Goal: Navigation & Orientation: Find specific page/section

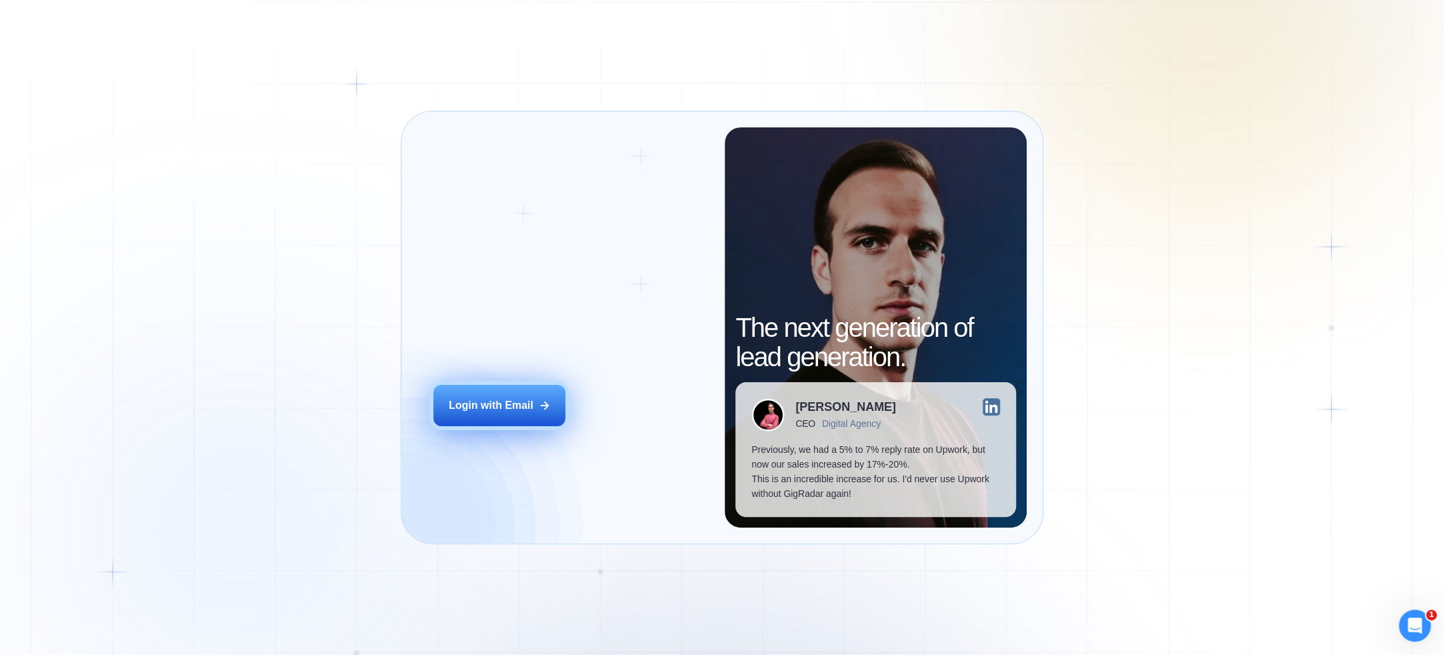
click at [518, 407] on div "Login with Email" at bounding box center [491, 405] width 85 height 15
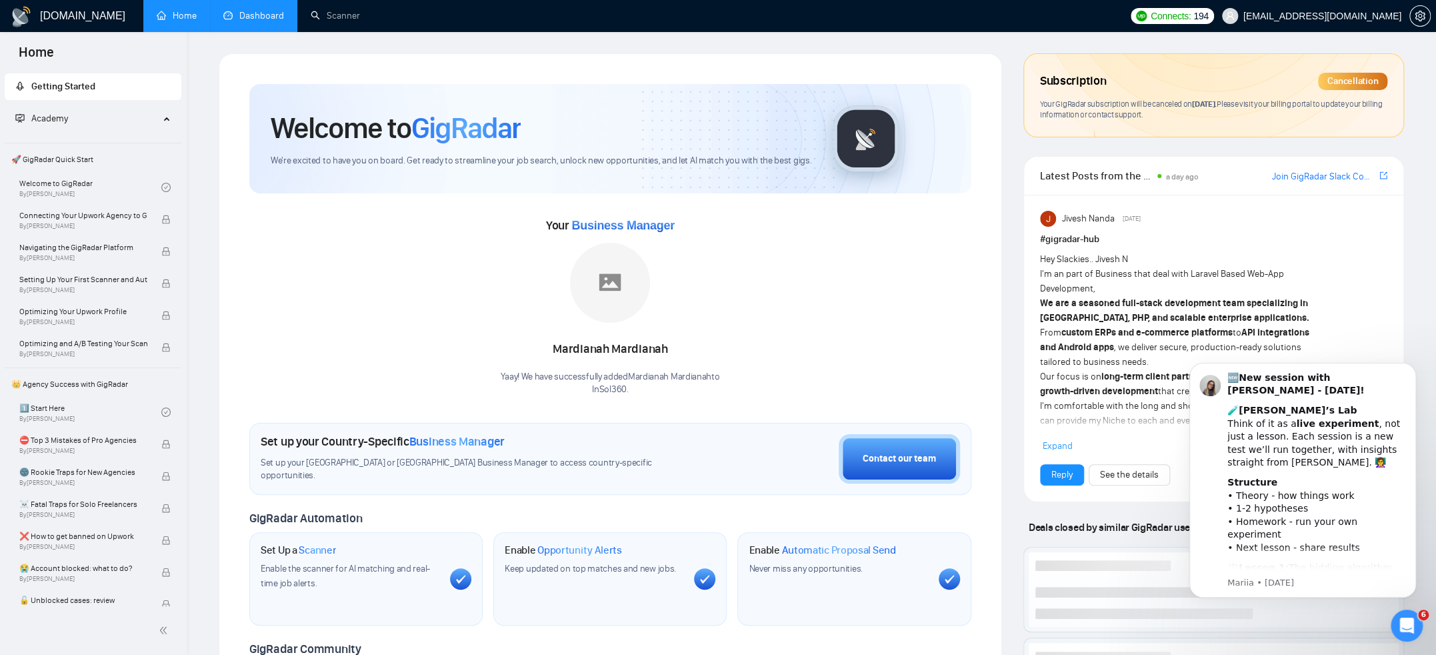
click at [263, 21] on link "Dashboard" at bounding box center [253, 15] width 61 height 11
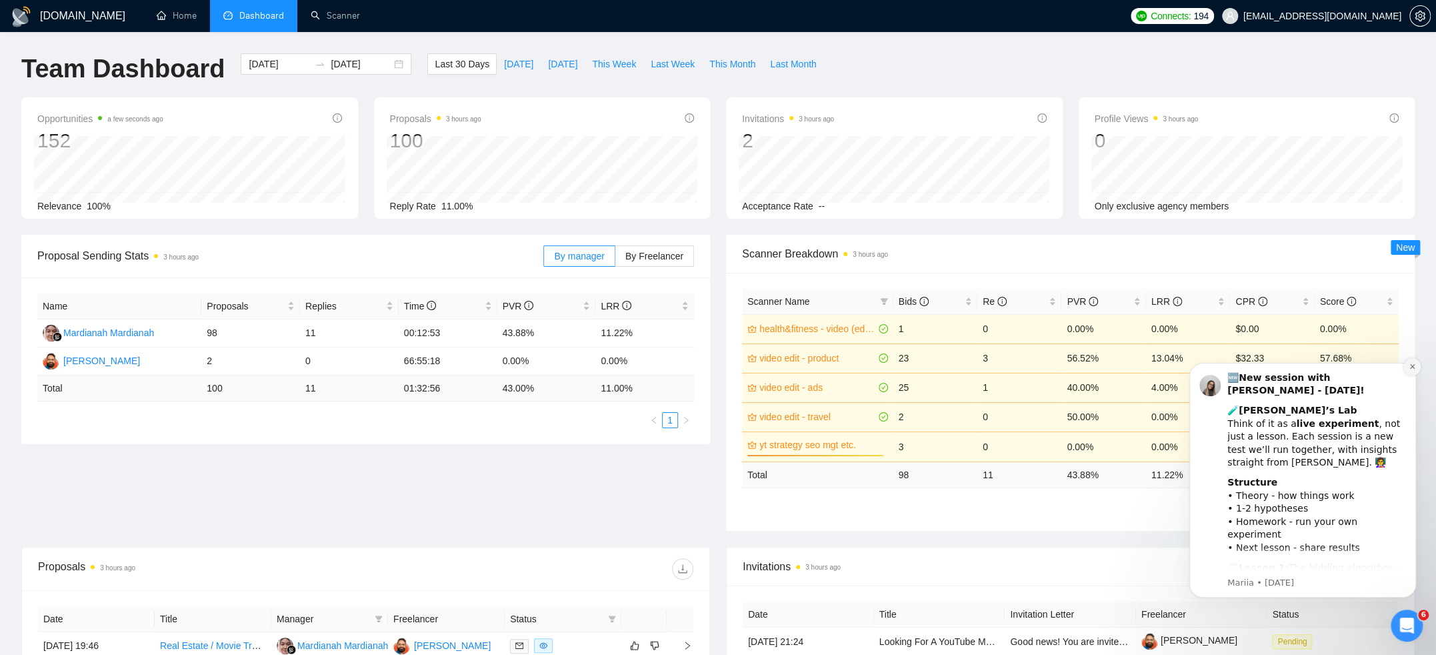
click at [1412, 365] on icon "Dismiss notification" at bounding box center [1411, 366] width 7 height 7
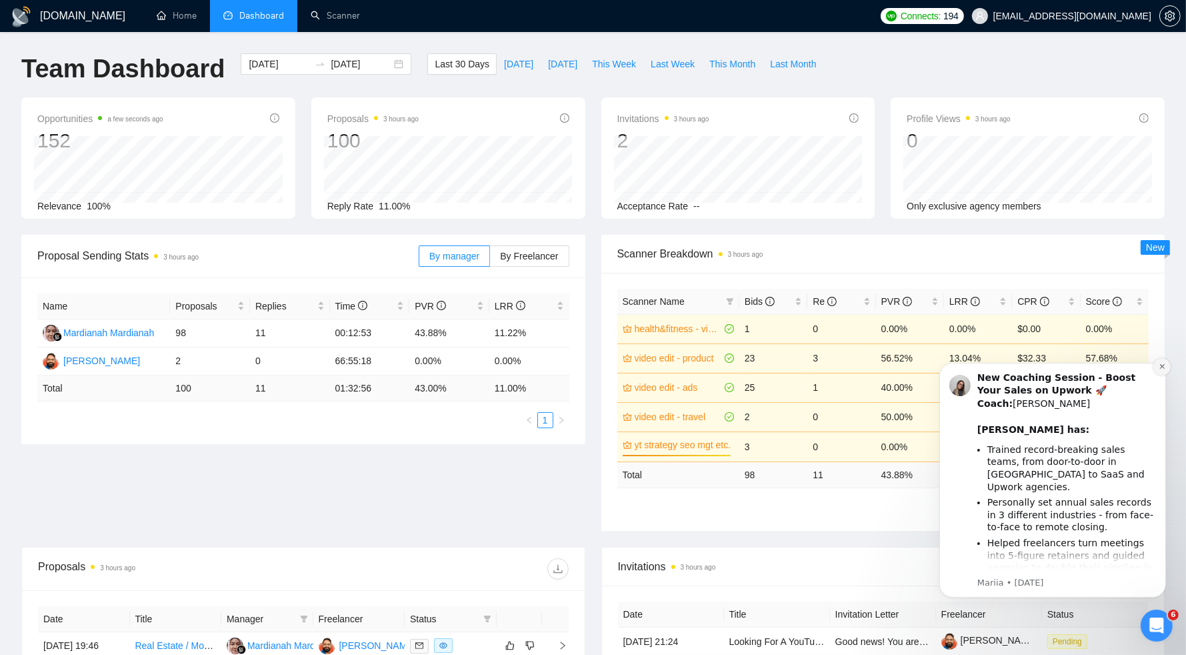
click at [1162, 368] on icon "Dismiss notification" at bounding box center [1161, 365] width 7 height 7
